Goal: Task Accomplishment & Management: Use online tool/utility

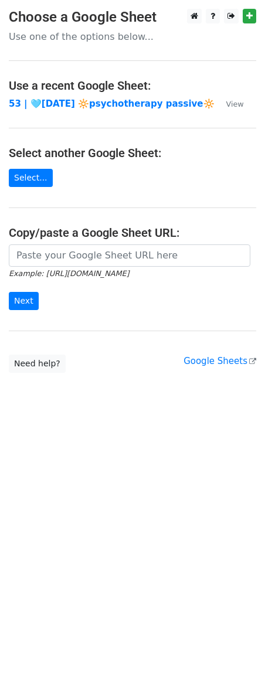
click at [80, 267] on div at bounding box center [132, 255] width 247 height 22
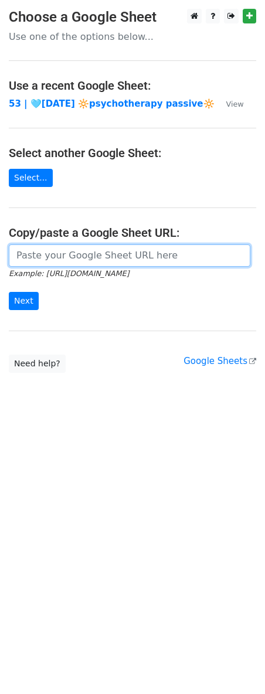
click at [87, 256] on input "url" at bounding box center [130, 255] width 242 height 22
paste input "https://docs.google.com/spreadsheets/d/12EpMqMXJjTK5GgMhnpD98IxCXkT0-1jkuBacDPs…"
type input "https://docs.google.com/spreadsheets/d/12EpMqMXJjTK5GgMhnpD98IxCXkT0-1jkuBacDPs…"
click at [9, 292] on input "Next" at bounding box center [24, 301] width 30 height 18
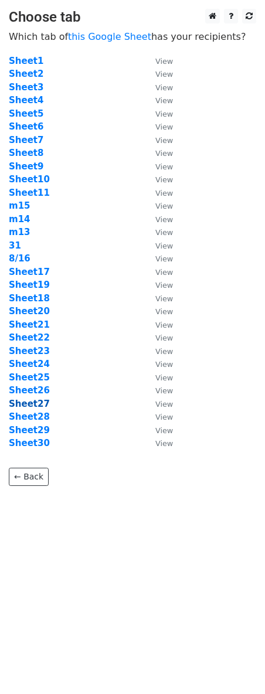
click at [32, 400] on strong "Sheet27" at bounding box center [29, 404] width 41 height 11
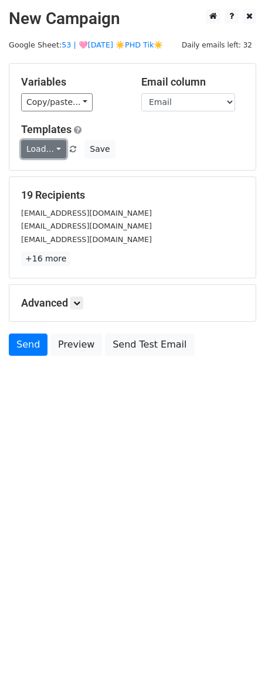
click at [43, 154] on link "Load..." at bounding box center [43, 149] width 45 height 18
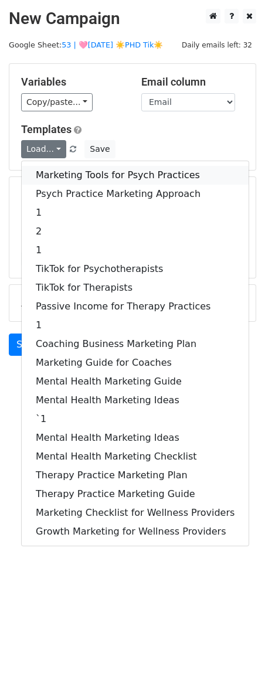
click at [43, 171] on link "Marketing Tools for Psych Practices" at bounding box center [135, 175] width 227 height 19
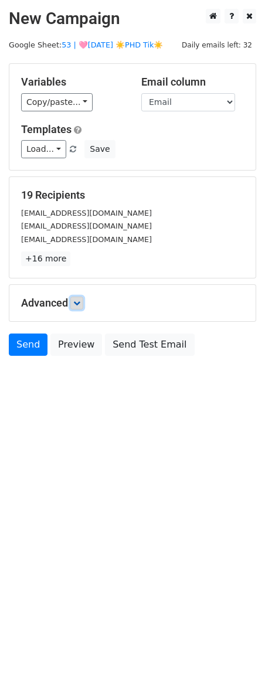
click at [76, 297] on link at bounding box center [76, 303] width 13 height 13
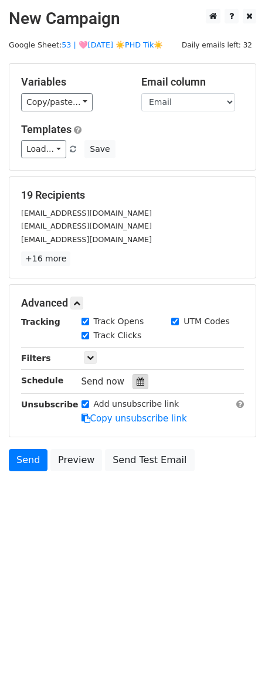
click at [135, 376] on div at bounding box center [140, 381] width 16 height 15
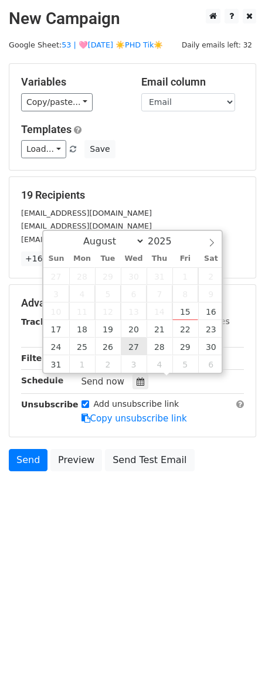
type input "2025-08-27 12:00"
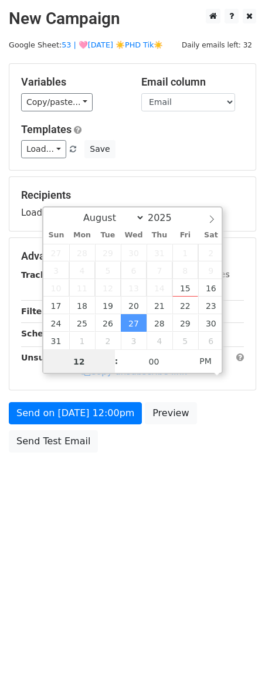
scroll to position [1, 0]
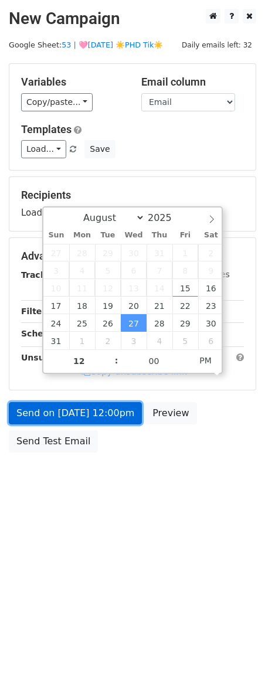
click at [93, 419] on form "Variables Copy/paste... {{Name}} {{Email}} Email column Name Email Templates Lo…" at bounding box center [132, 260] width 247 height 395
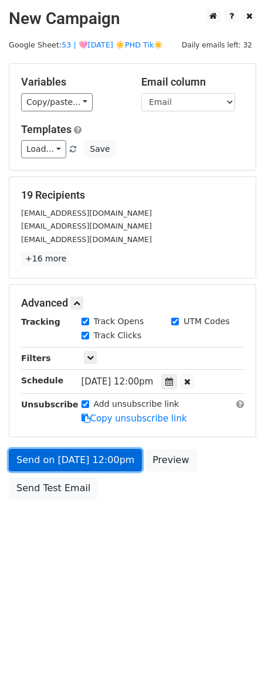
click at [58, 457] on link "Send on Aug 27 at 12:00pm" at bounding box center [75, 460] width 133 height 22
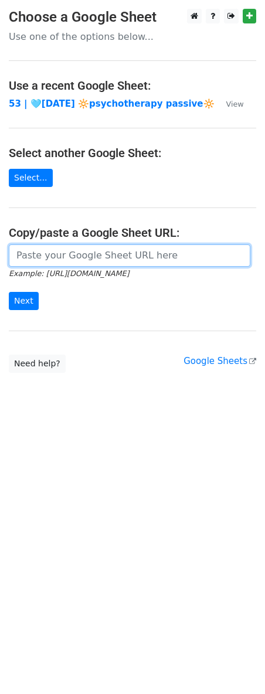
click at [99, 246] on input "url" at bounding box center [130, 255] width 242 height 22
paste input "https://docs.google.com/spreadsheets/d/12EpMqMXJjTK5GgMhnpD98IxCXkT0-1jkuBacDPs…"
type input "https://docs.google.com/spreadsheets/d/12EpMqMXJjTK5GgMhnpD98IxCXkT0-1jkuBacDPs…"
click at [9, 292] on input "Next" at bounding box center [24, 301] width 30 height 18
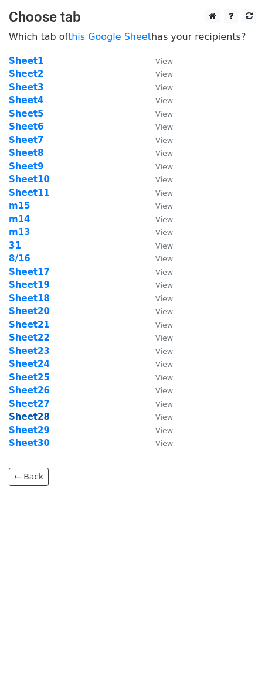
click at [39, 417] on strong "Sheet28" at bounding box center [29, 417] width 41 height 11
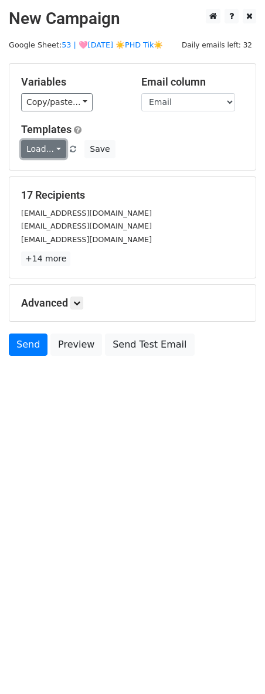
click at [47, 146] on link "Load..." at bounding box center [43, 149] width 45 height 18
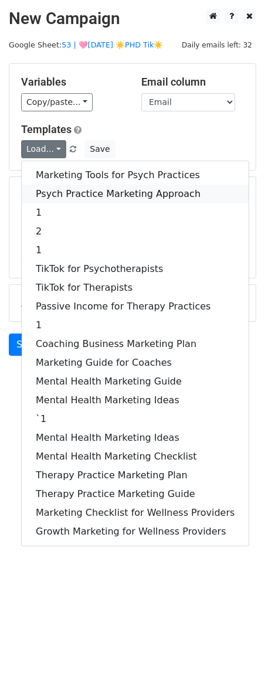
click at [59, 198] on link "Psych Practice Marketing Approach" at bounding box center [135, 194] width 227 height 19
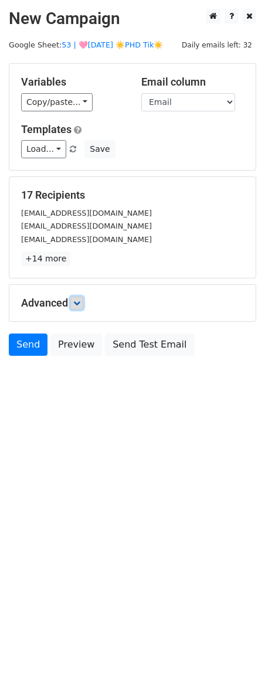
click at [78, 297] on link at bounding box center [76, 303] width 13 height 13
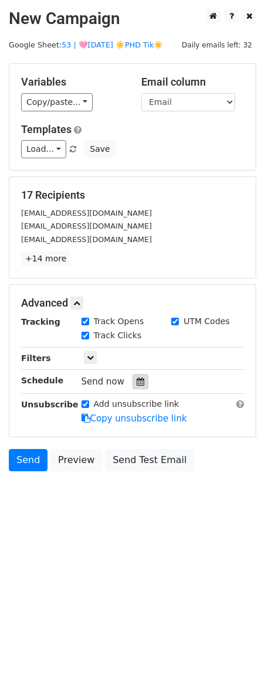
click at [137, 385] on icon at bounding box center [141, 382] width 8 height 8
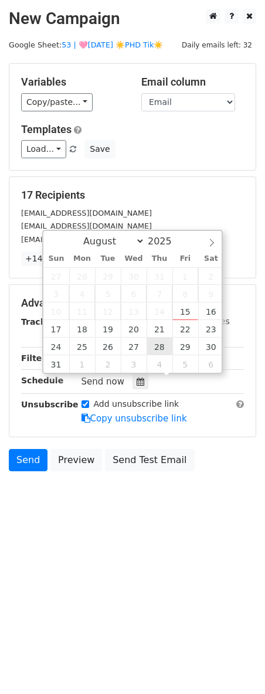
type input "[DATE] 12:00"
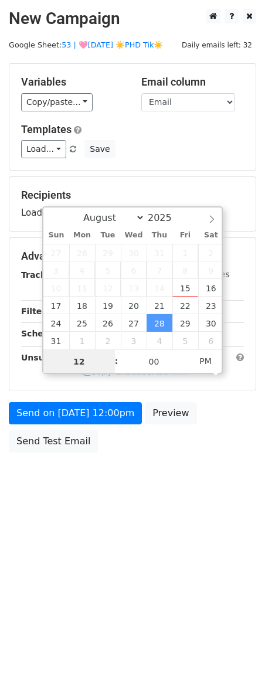
scroll to position [1, 0]
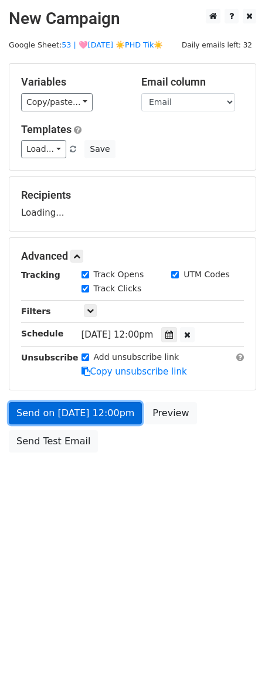
click at [110, 413] on link "Send on [DATE] 12:00pm" at bounding box center [75, 413] width 133 height 22
